Goal: Task Accomplishment & Management: Manage account settings

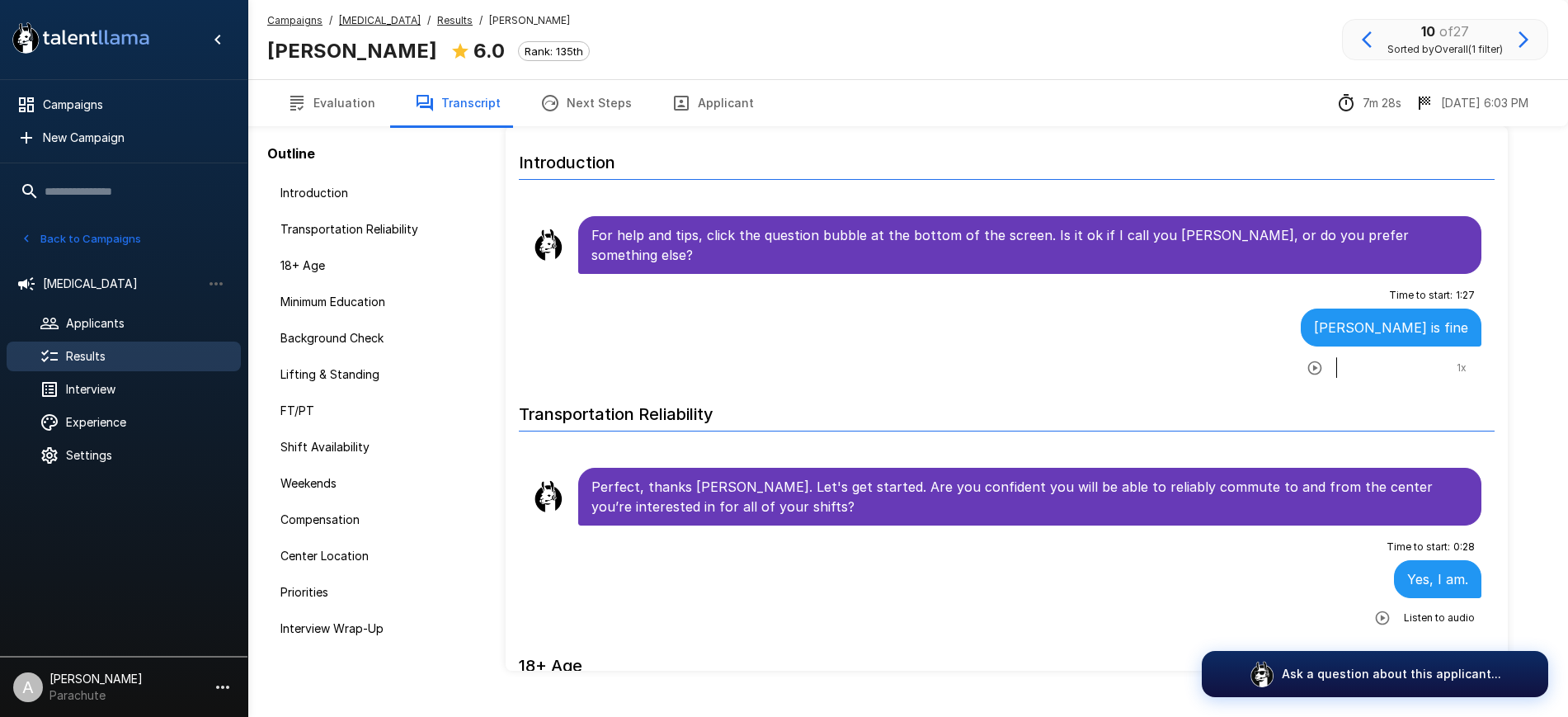
scroll to position [2693, 0]
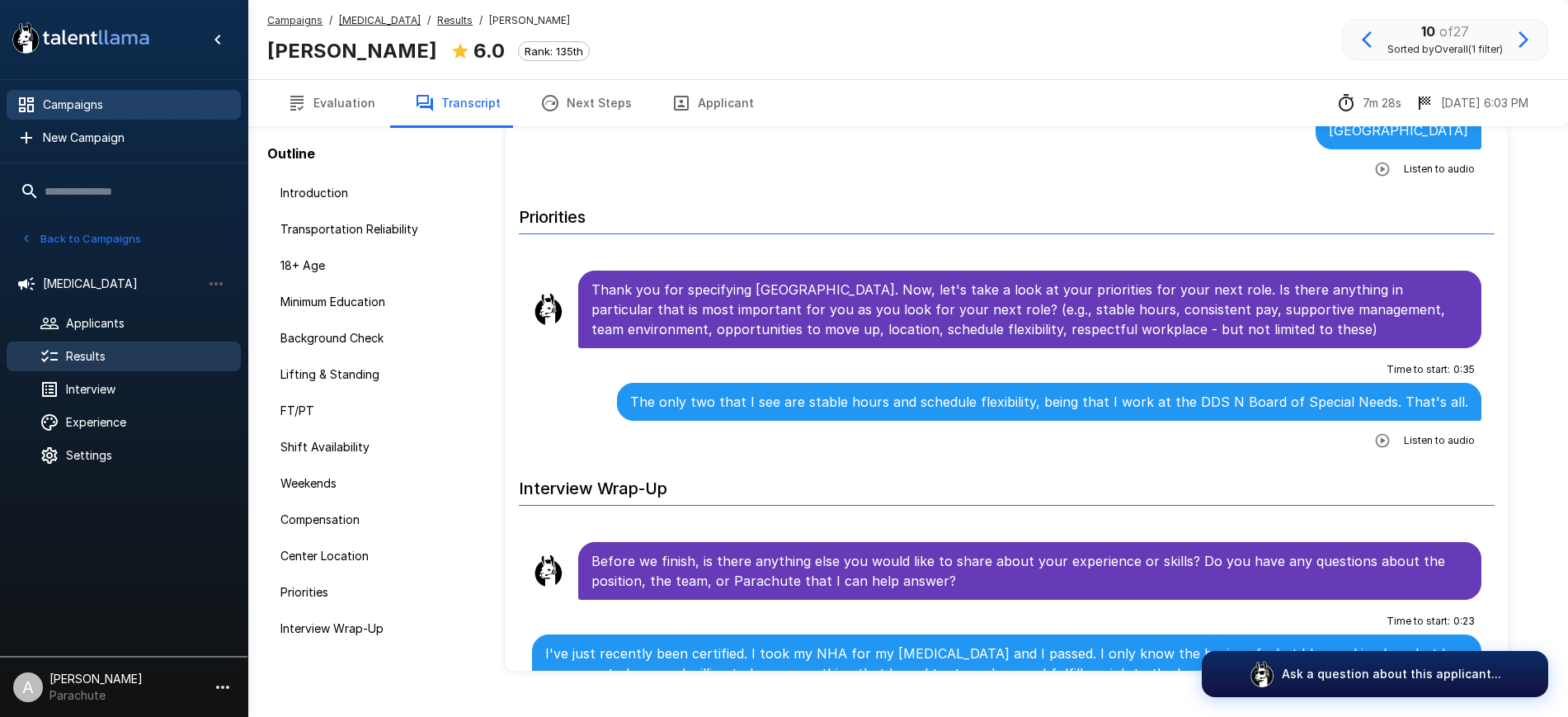
click at [80, 94] on div "Campaigns" at bounding box center [124, 105] width 234 height 29
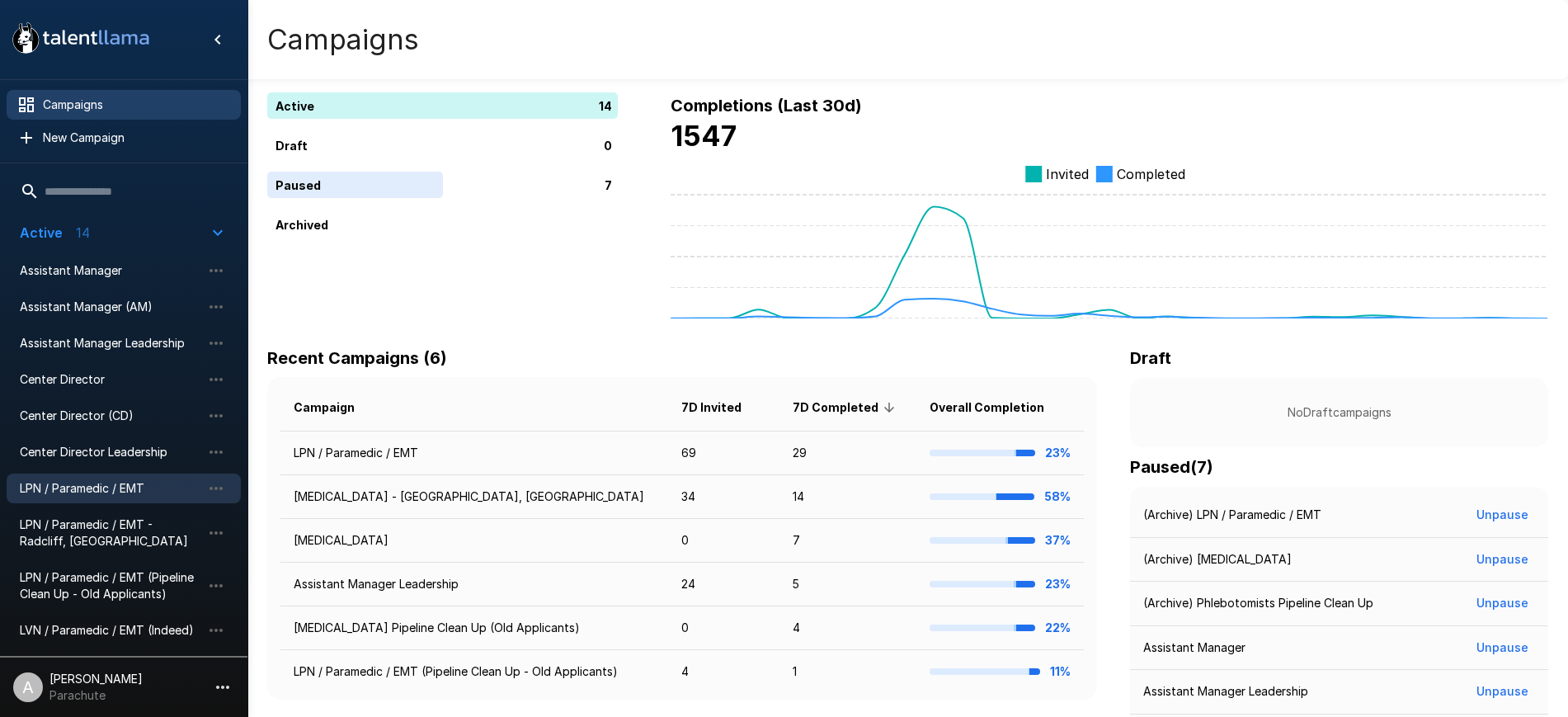
click at [61, 480] on span "LPN / Paramedic / EMT" at bounding box center [111, 488] width 181 height 16
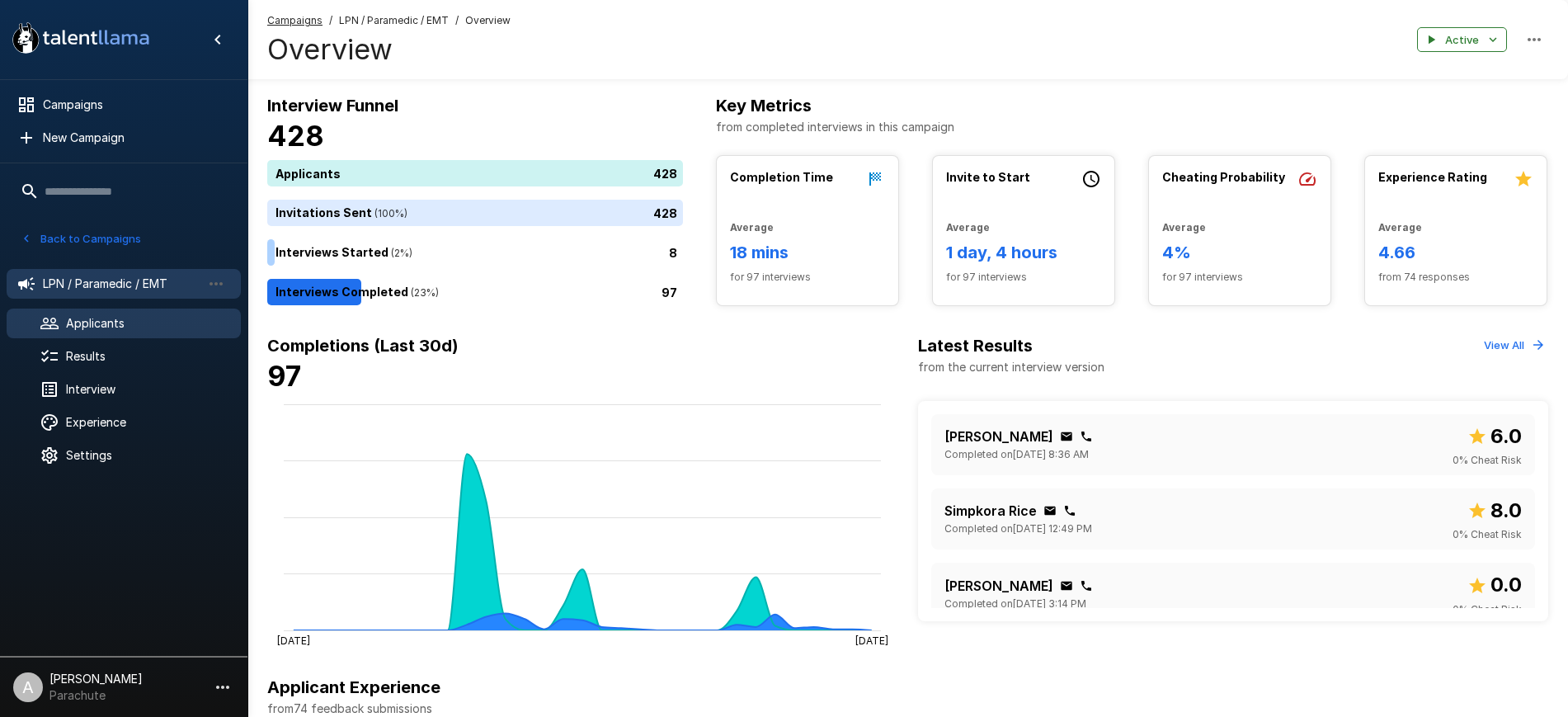
click at [89, 318] on span "Applicants" at bounding box center [146, 323] width 162 height 16
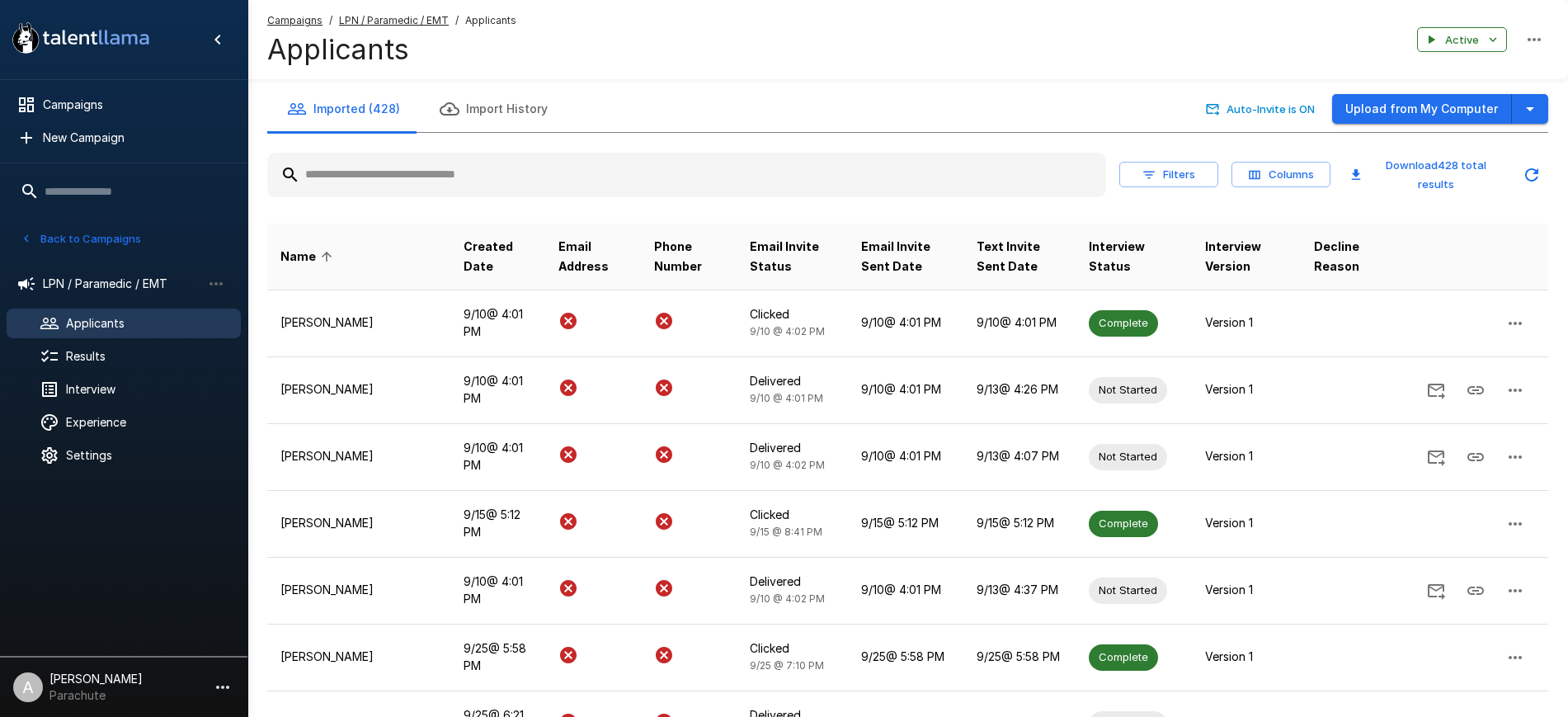
click at [645, 163] on input "text" at bounding box center [686, 174] width 839 height 29
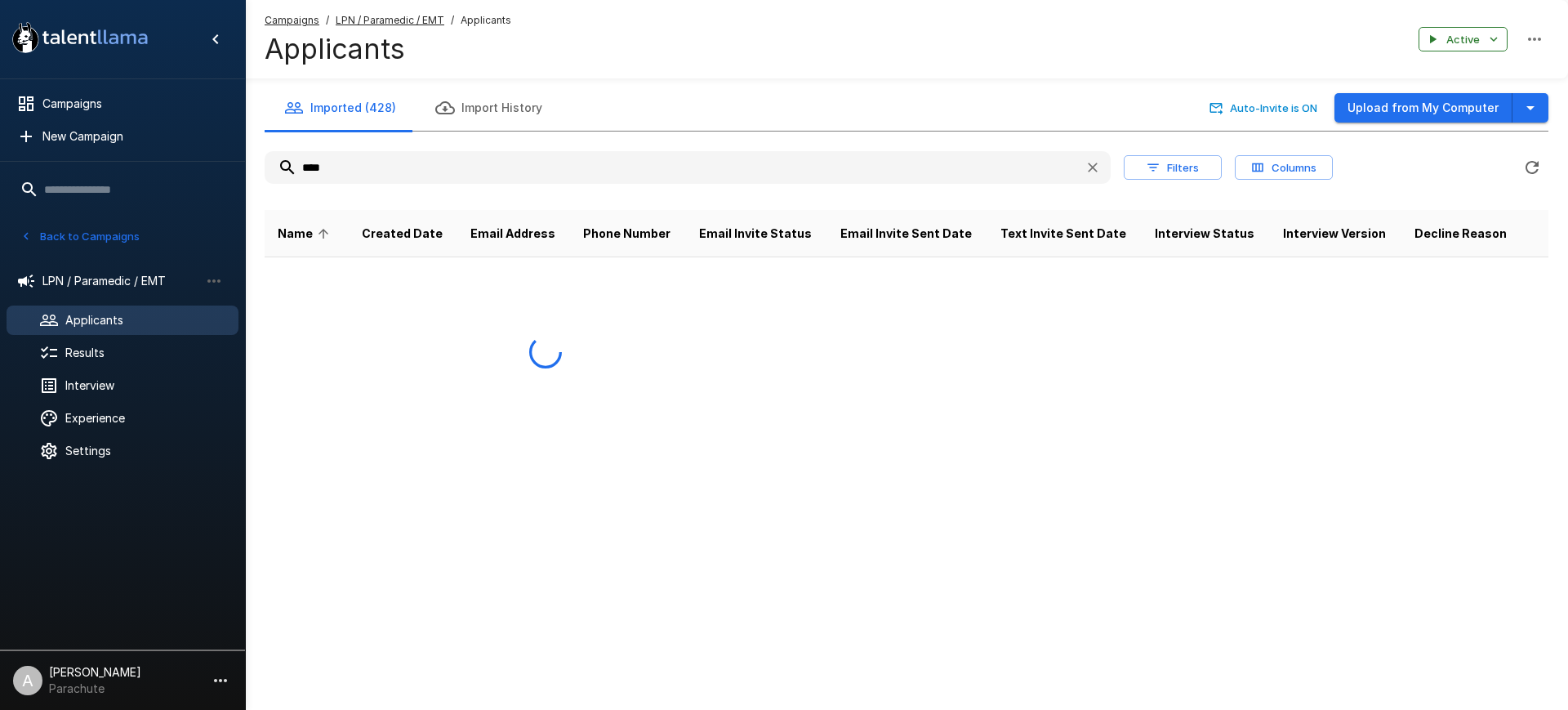
type input "*****"
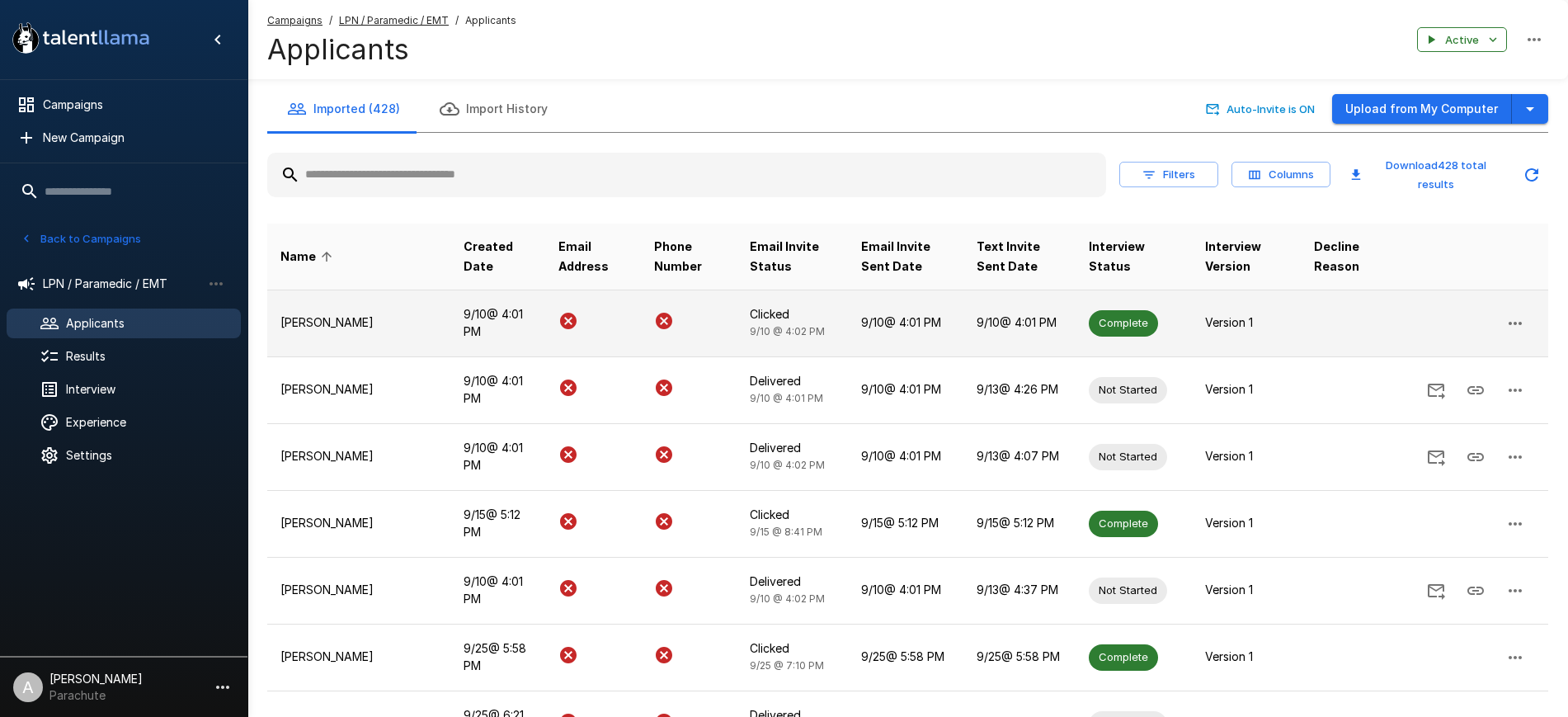
click at [348, 333] on td "[PERSON_NAME]" at bounding box center [359, 322] width 183 height 67
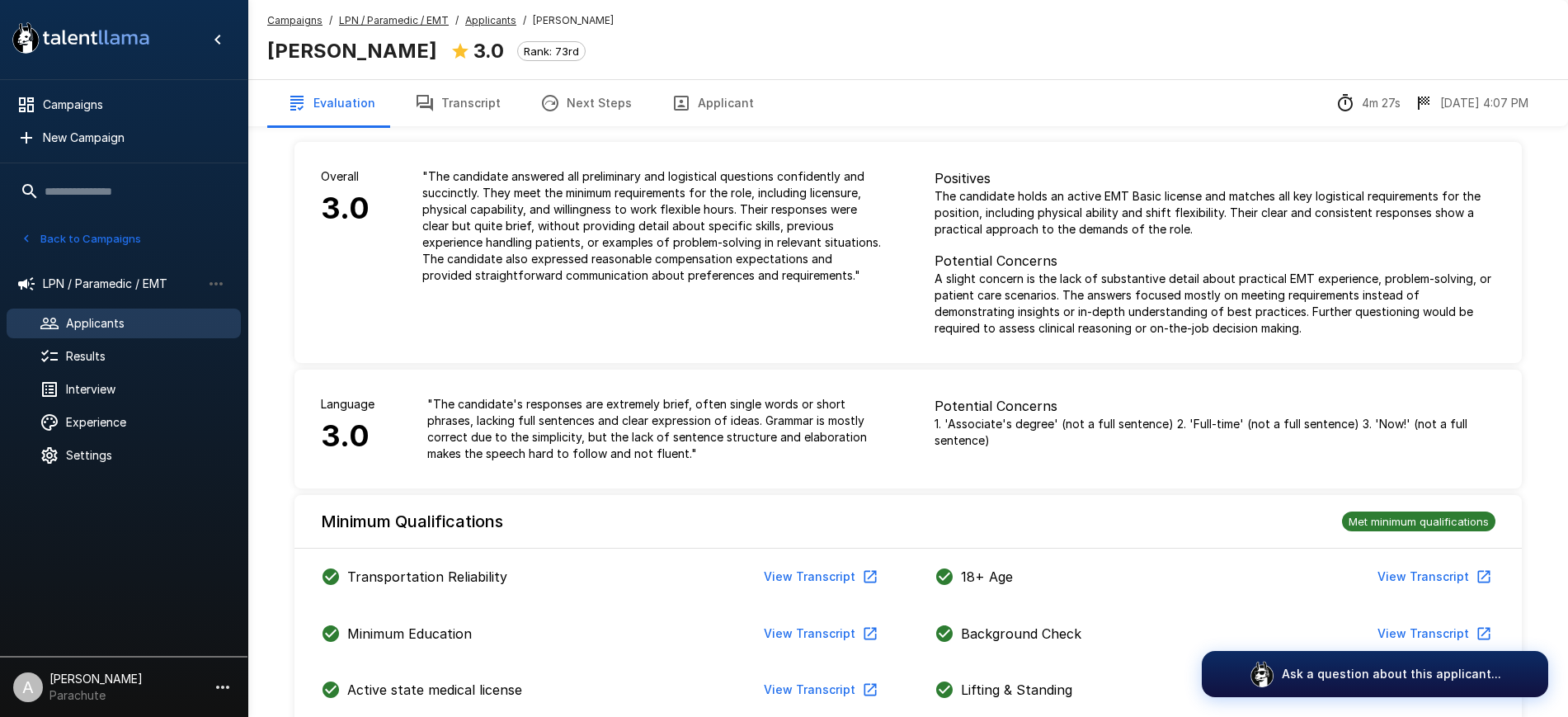
click at [721, 111] on button "Applicant" at bounding box center [712, 103] width 122 height 46
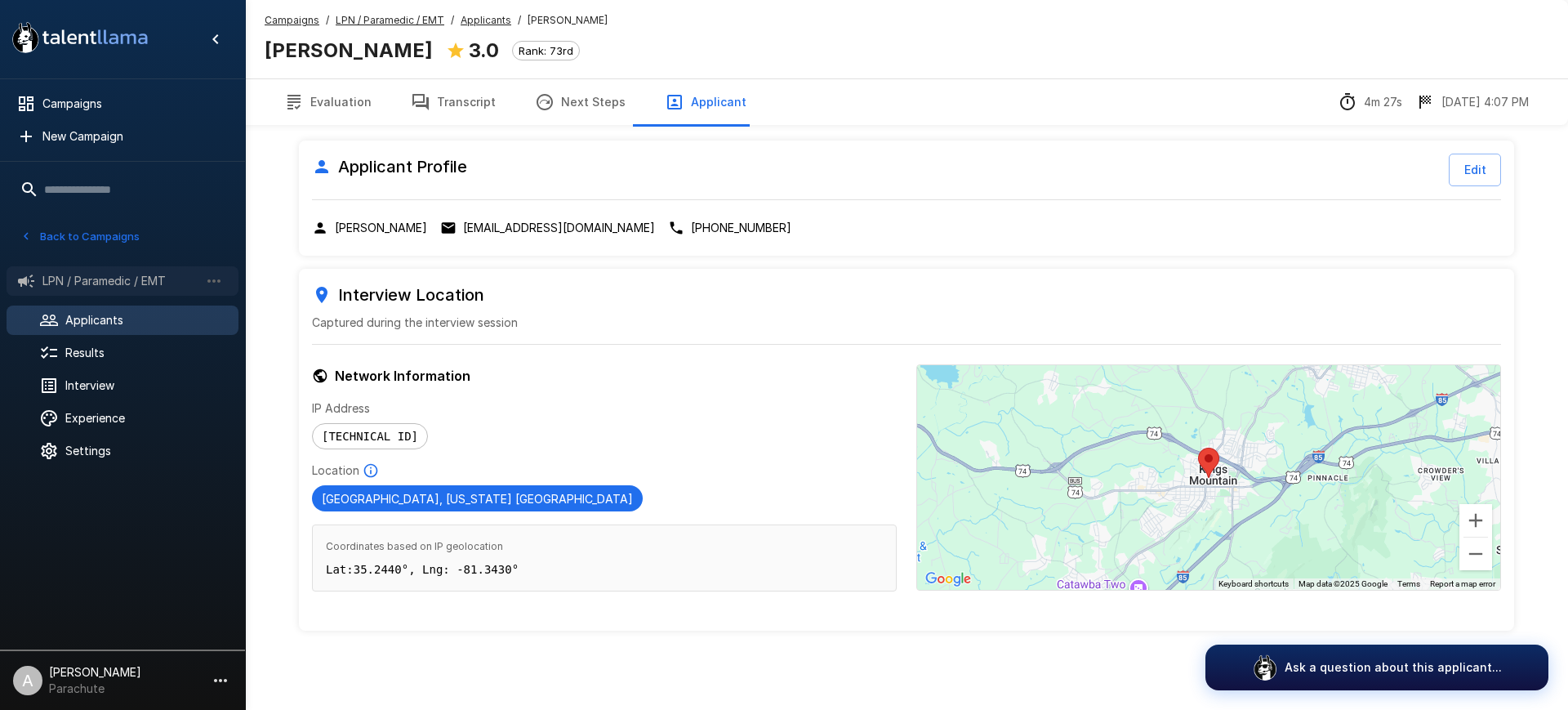
click at [116, 280] on span "LPN / Paramedic / EMT" at bounding box center [121, 281] width 157 height 16
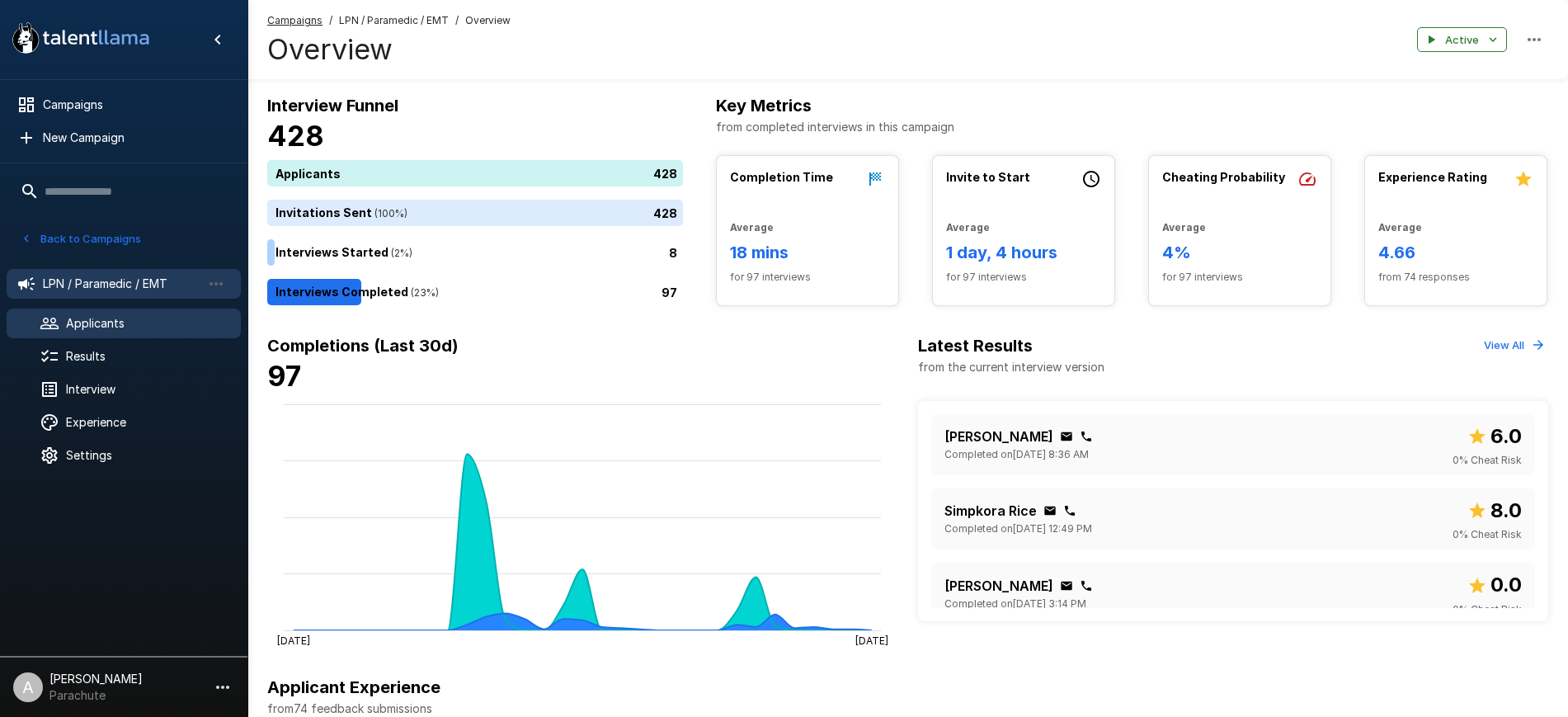
click at [93, 327] on span "Applicants" at bounding box center [146, 323] width 162 height 16
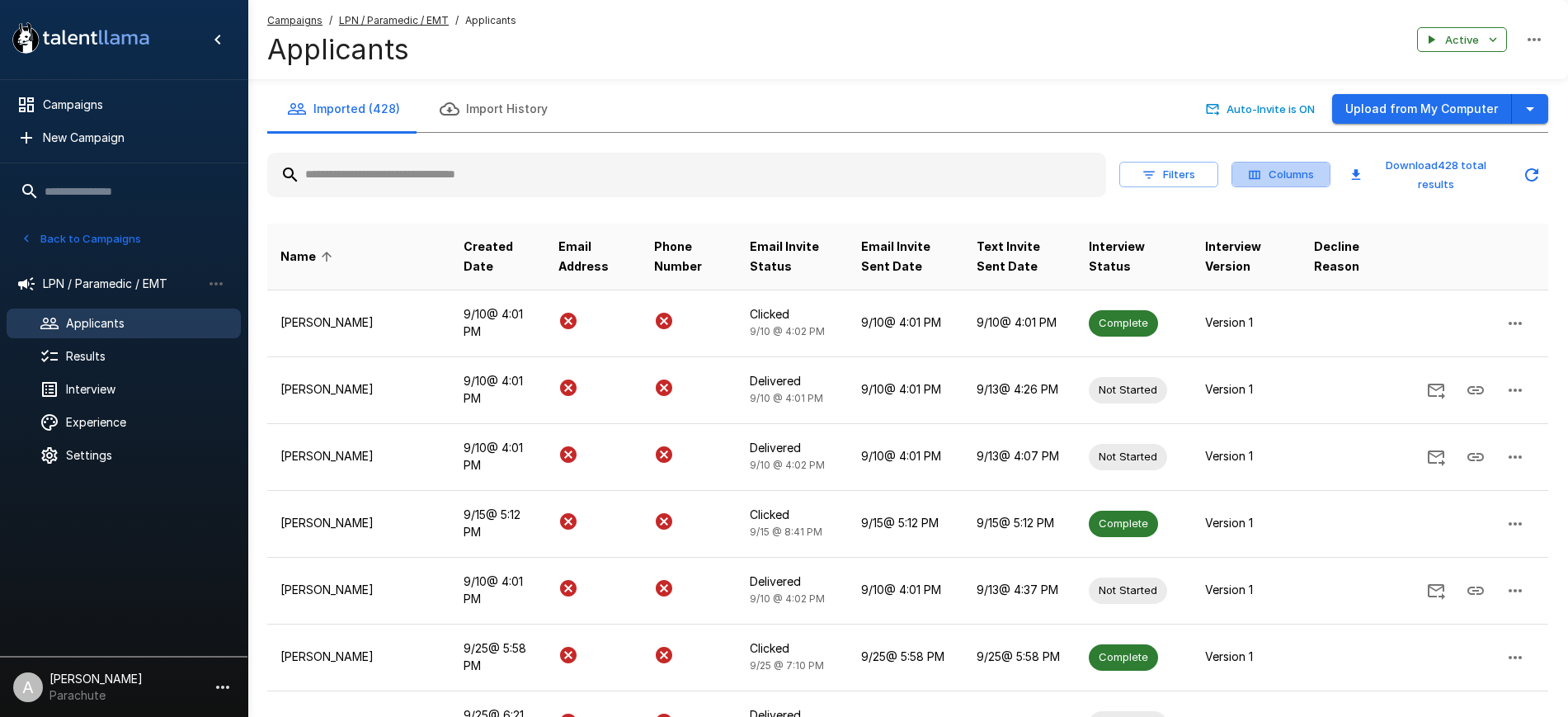
click at [1310, 162] on button "Columns" at bounding box center [1280, 174] width 99 height 26
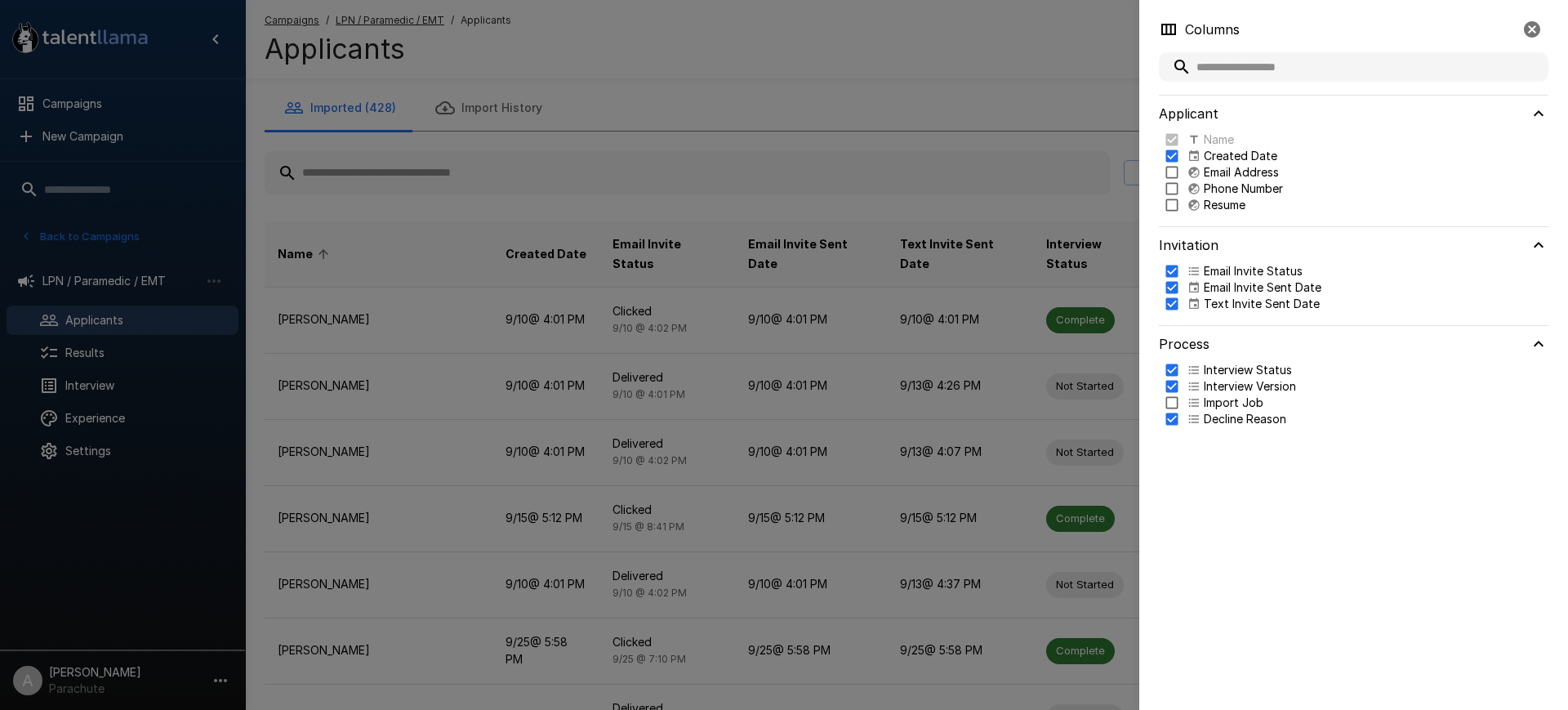
click at [914, 82] on div at bounding box center [784, 355] width 1568 height 710
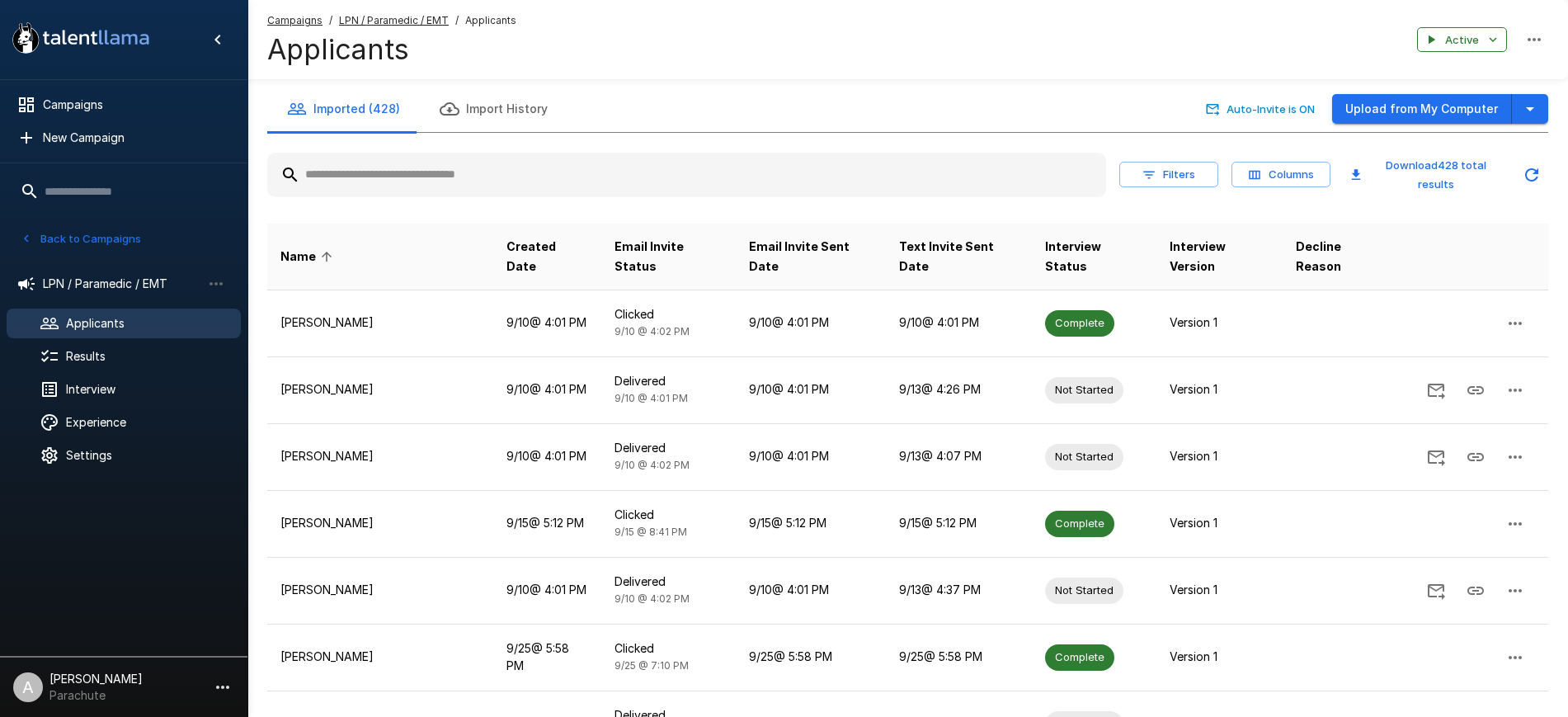
click at [108, 84] on ul "Campaigns New Campaign" at bounding box center [124, 121] width 247 height 82
click at [104, 98] on span "Campaigns" at bounding box center [136, 105] width 185 height 16
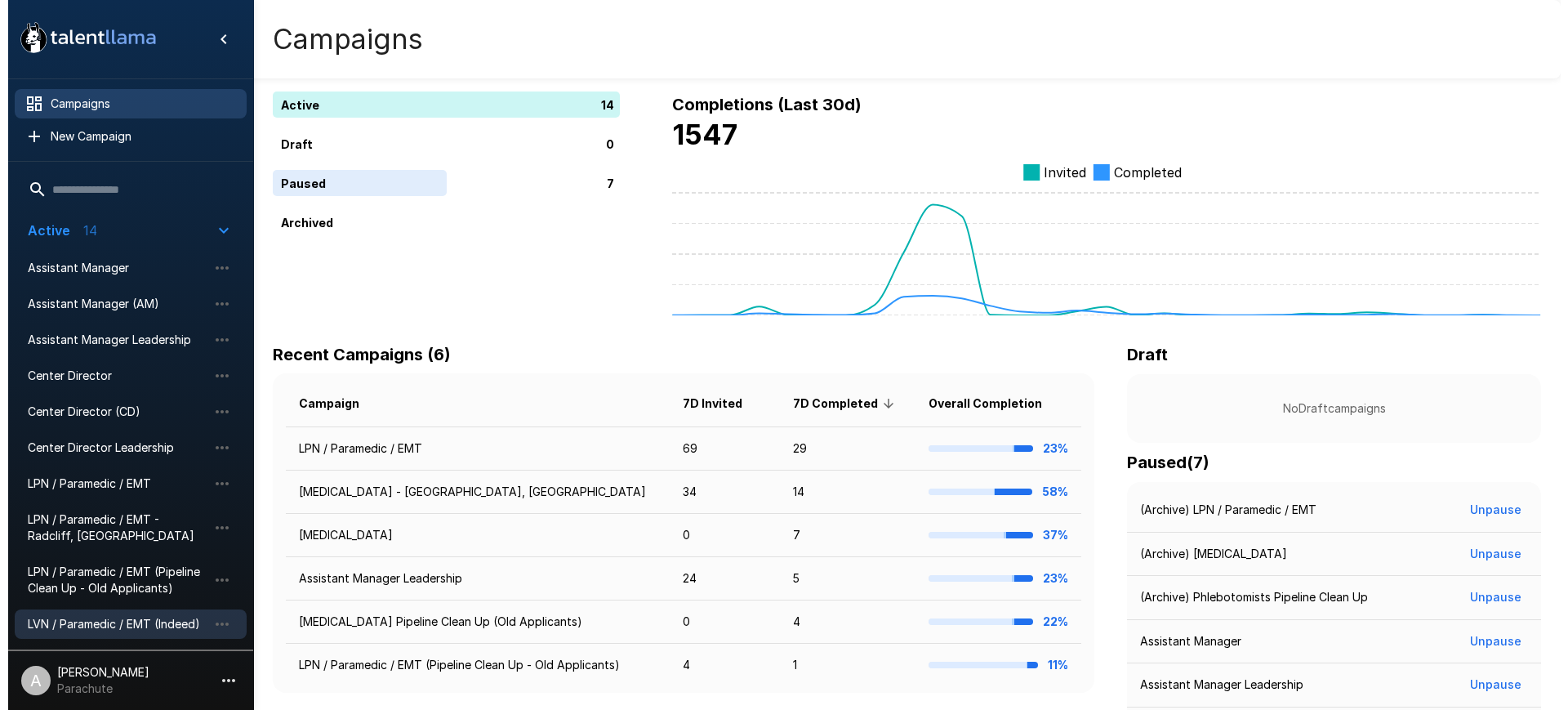
scroll to position [206, 0]
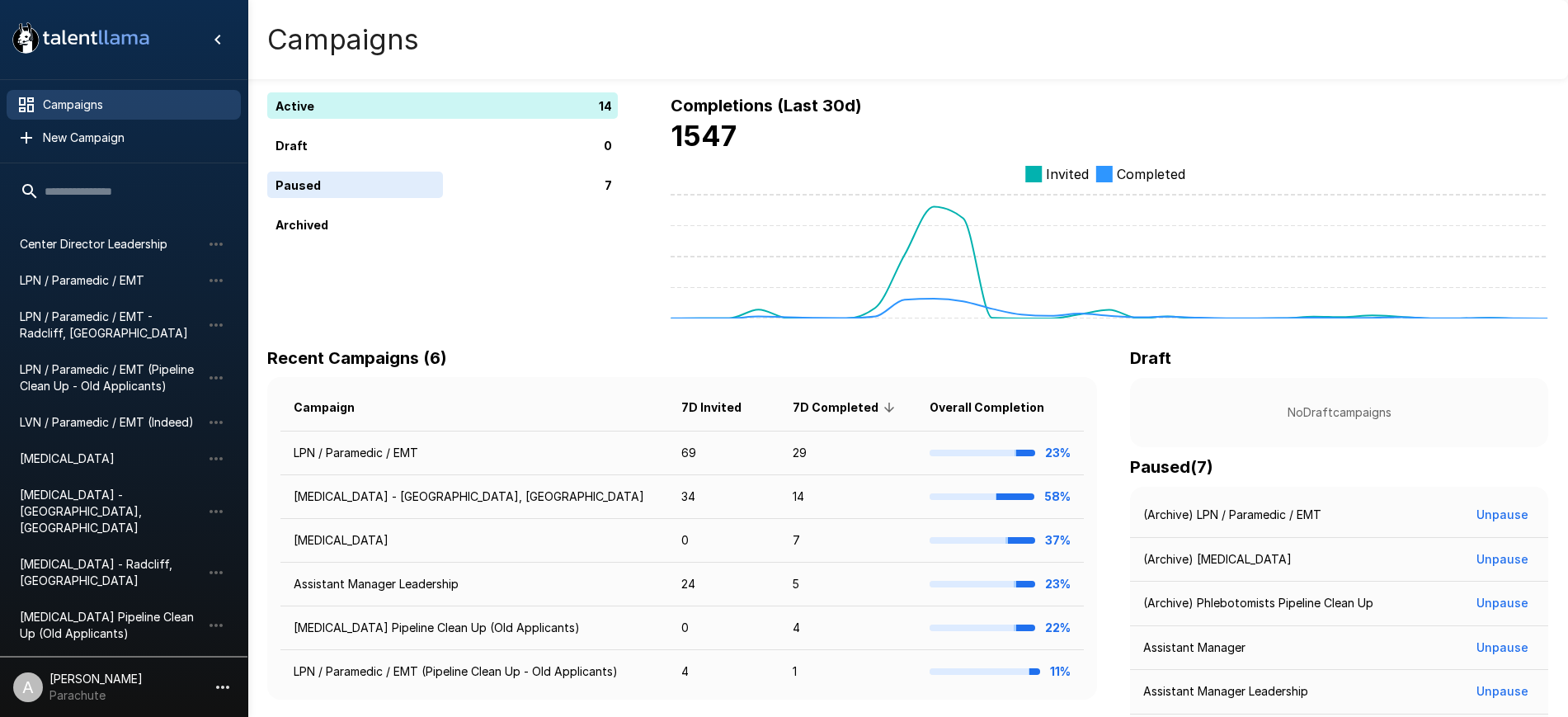
click at [82, 669] on p "7" at bounding box center [86, 678] width 9 height 20
click at [125, 357] on div "LPN / Paramedic / EMT (Pipeline Clean Up - Old Applicants)" at bounding box center [124, 378] width 234 height 46
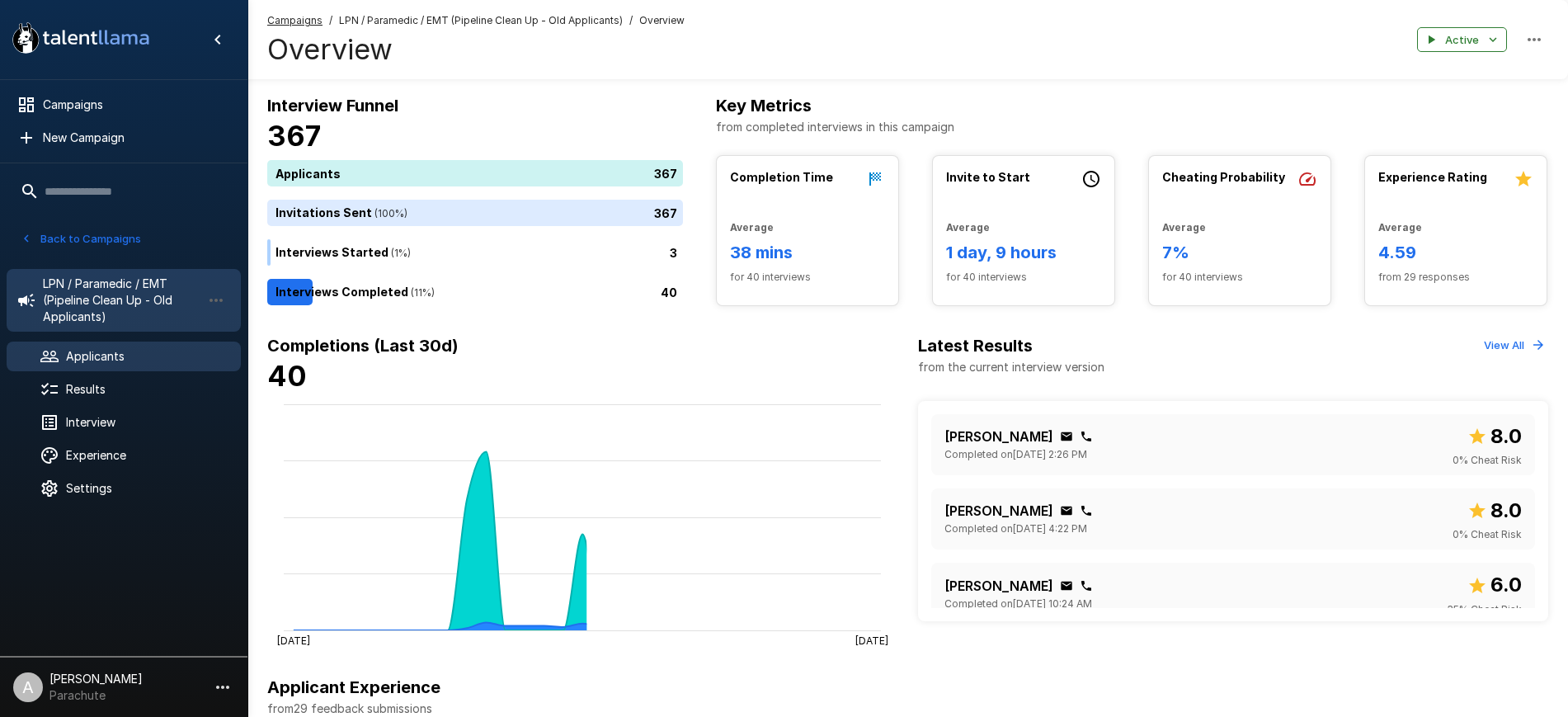
click at [114, 357] on span "Applicants" at bounding box center [146, 356] width 162 height 16
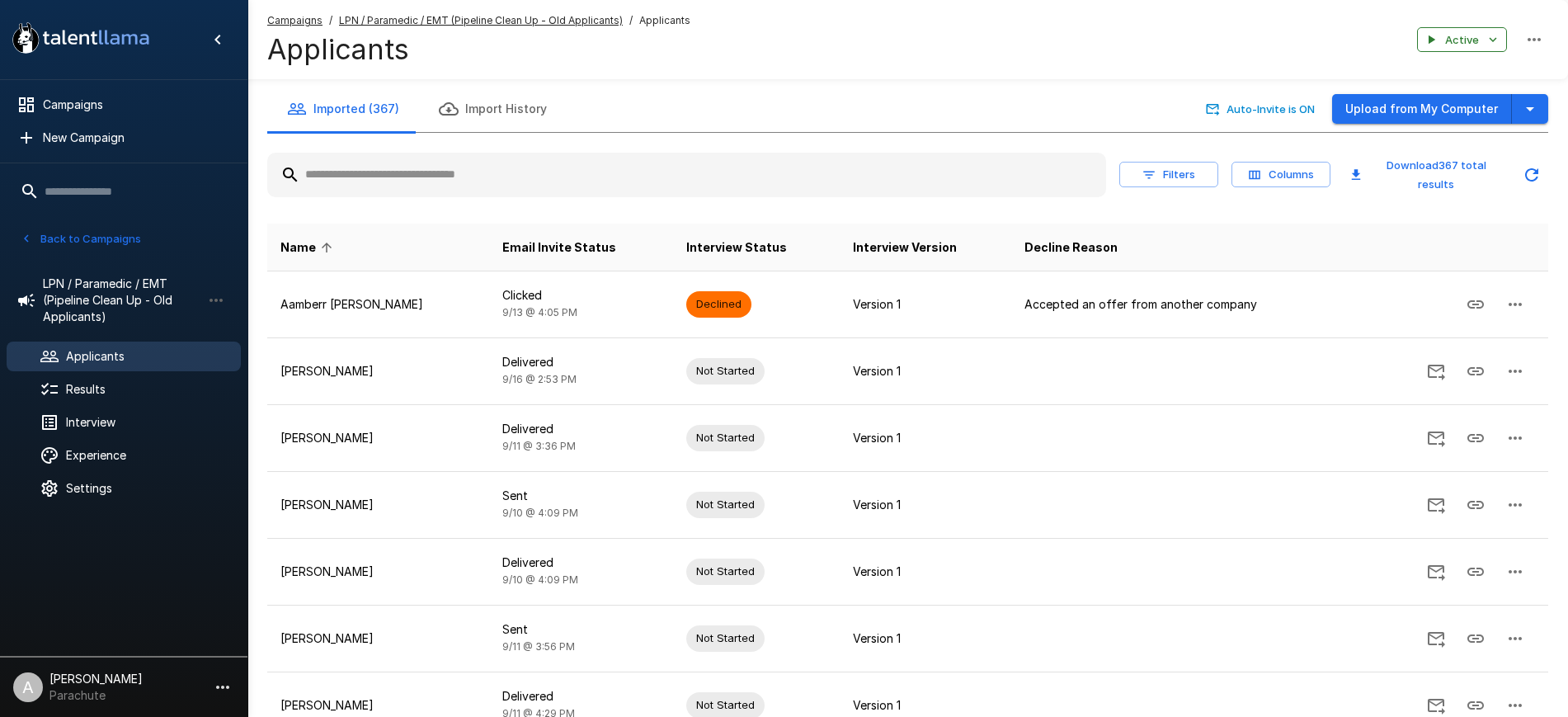
click at [530, 168] on input "text" at bounding box center [686, 174] width 839 height 29
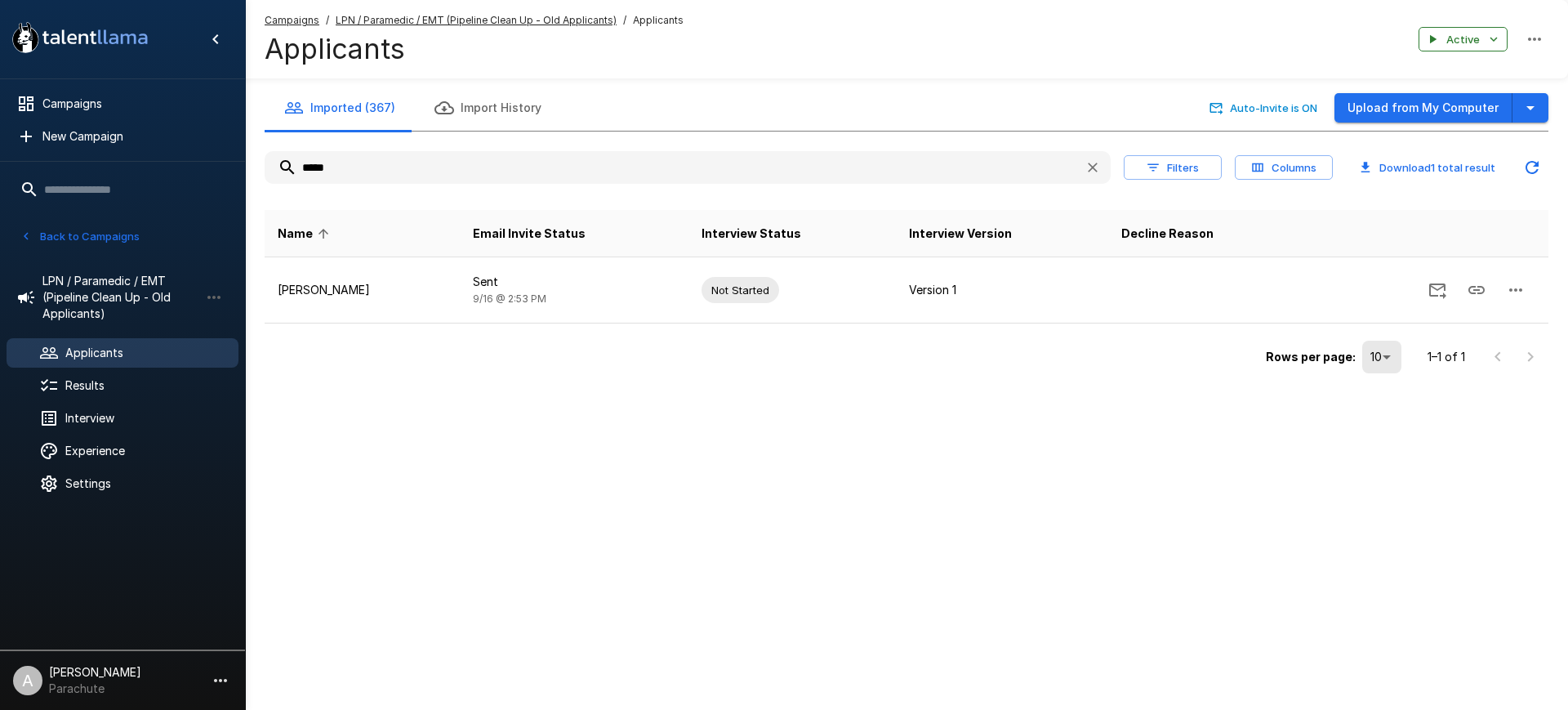
type input "*****"
